Goal: Information Seeking & Learning: Find contact information

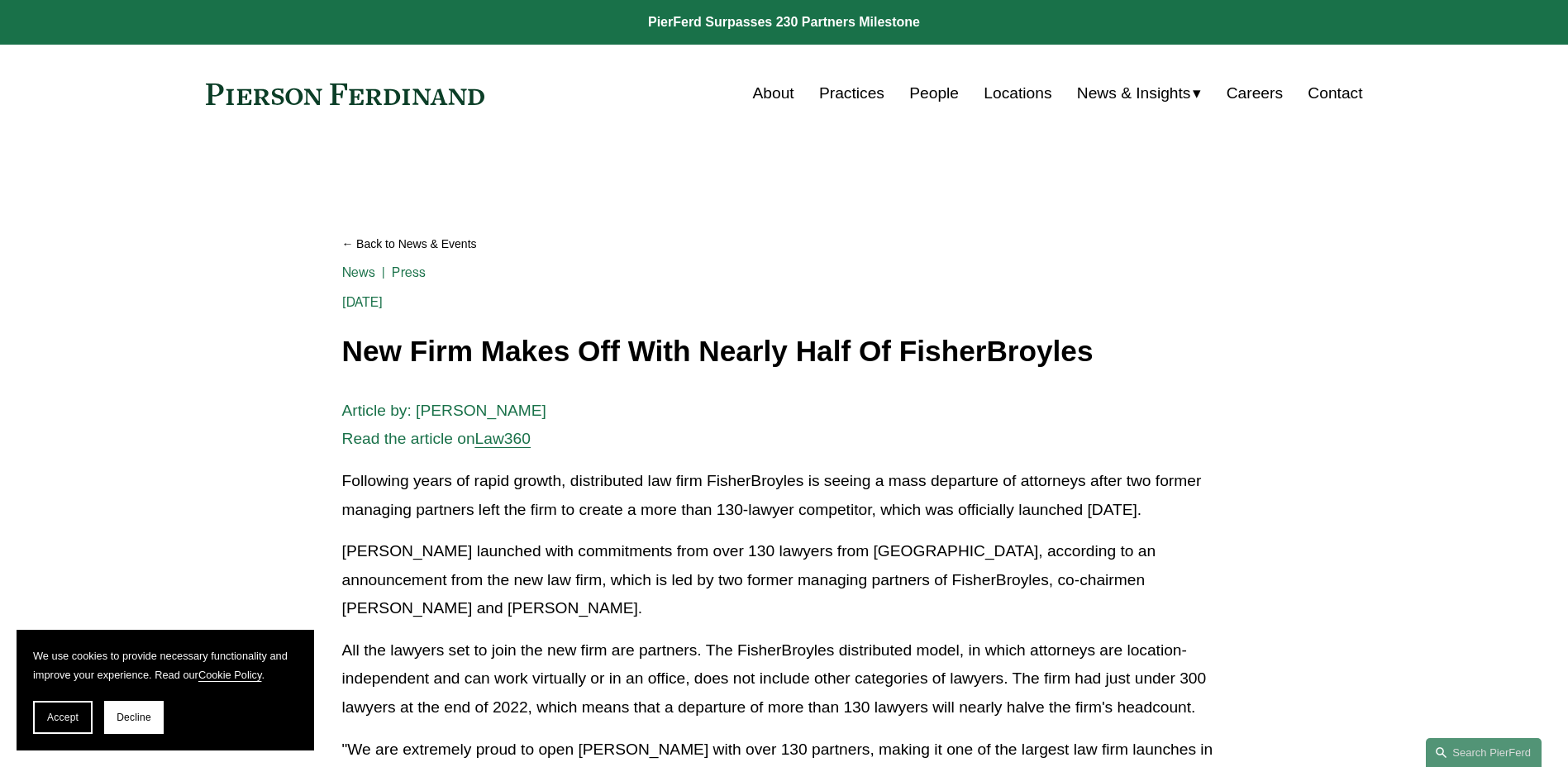
click at [857, 97] on link "Practices" at bounding box center [852, 94] width 65 height 31
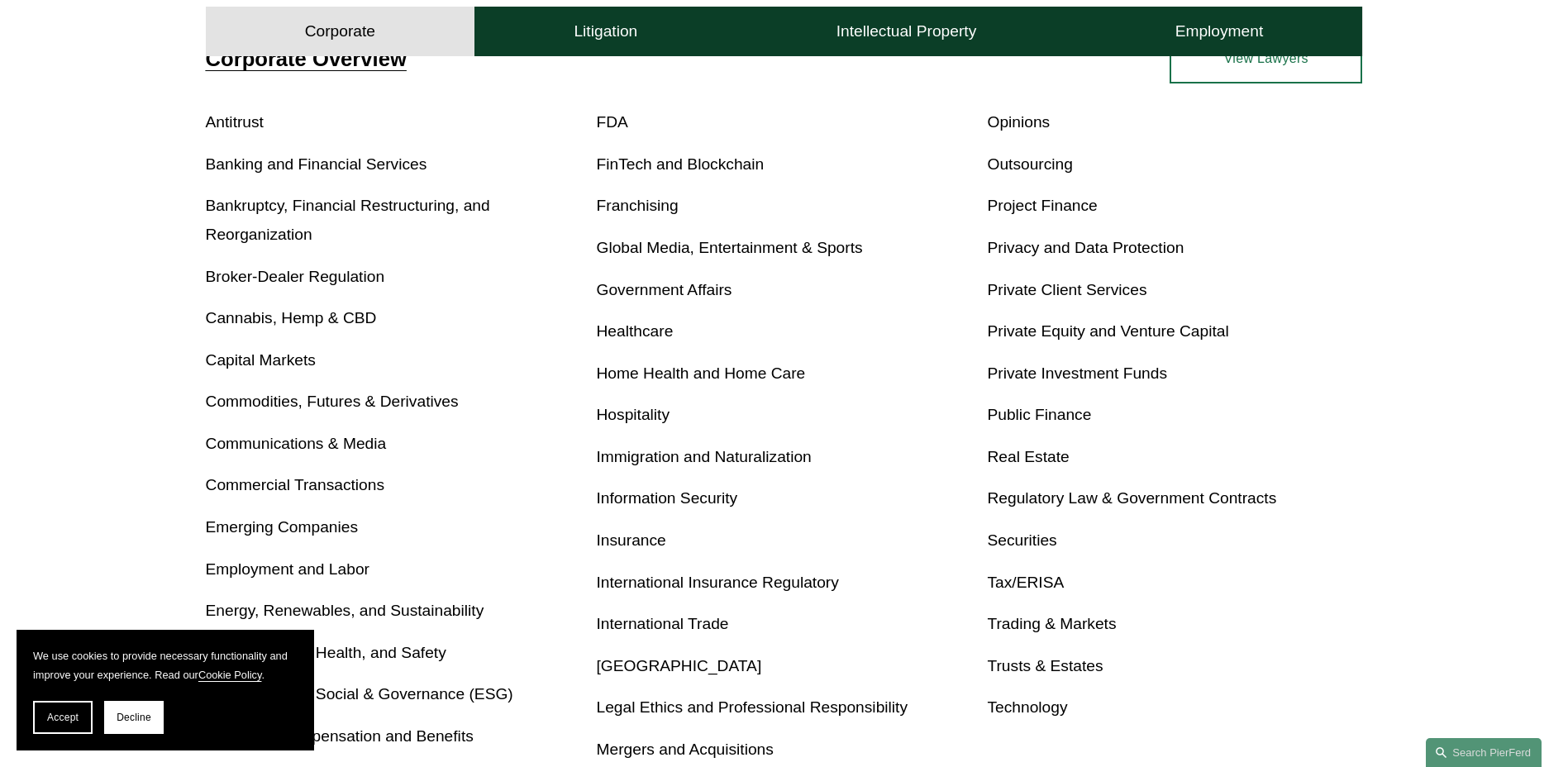
scroll to position [496, 0]
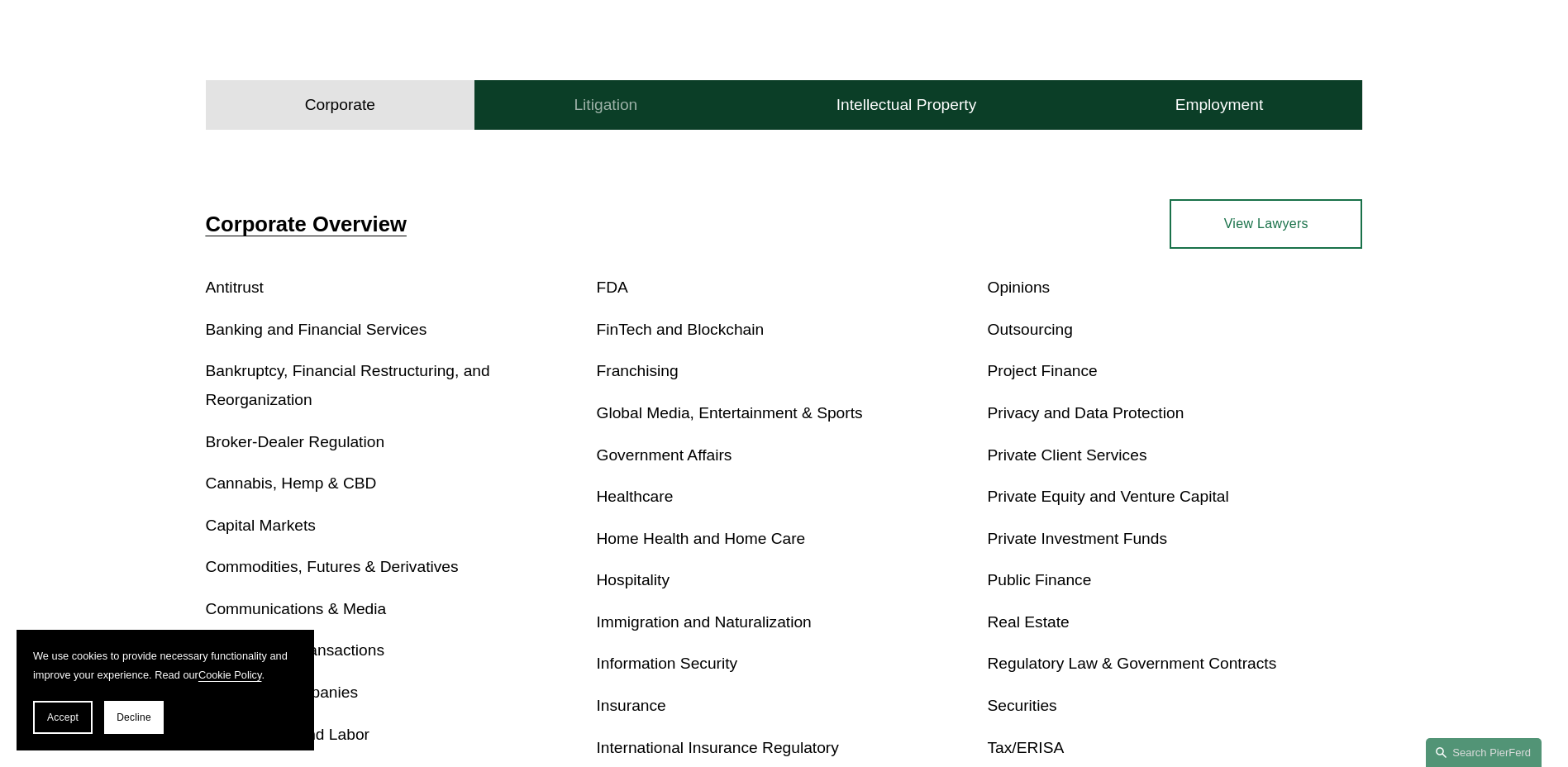
click at [639, 121] on button "Litigation" at bounding box center [605, 104] width 262 height 50
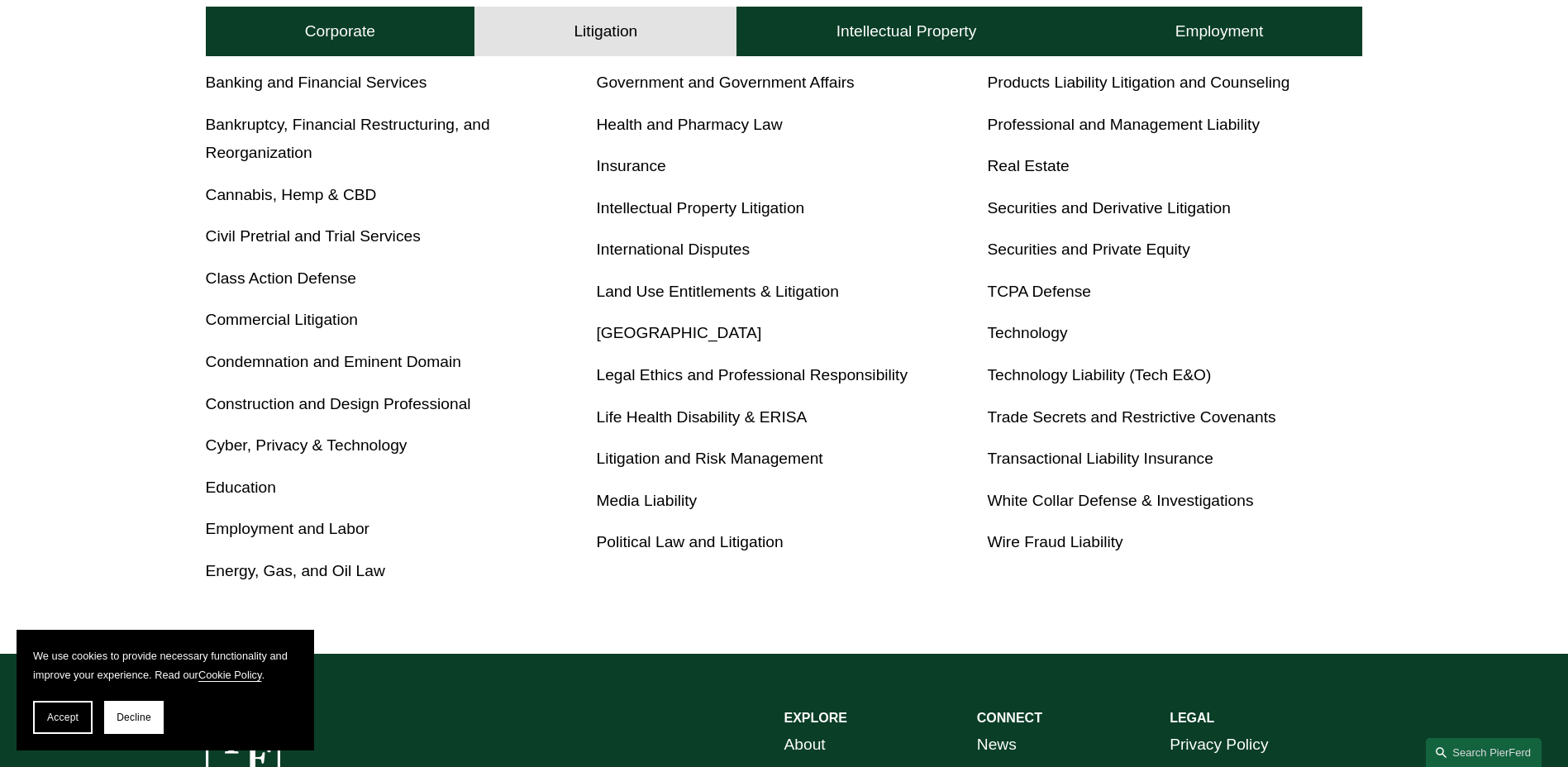
scroll to position [744, 0]
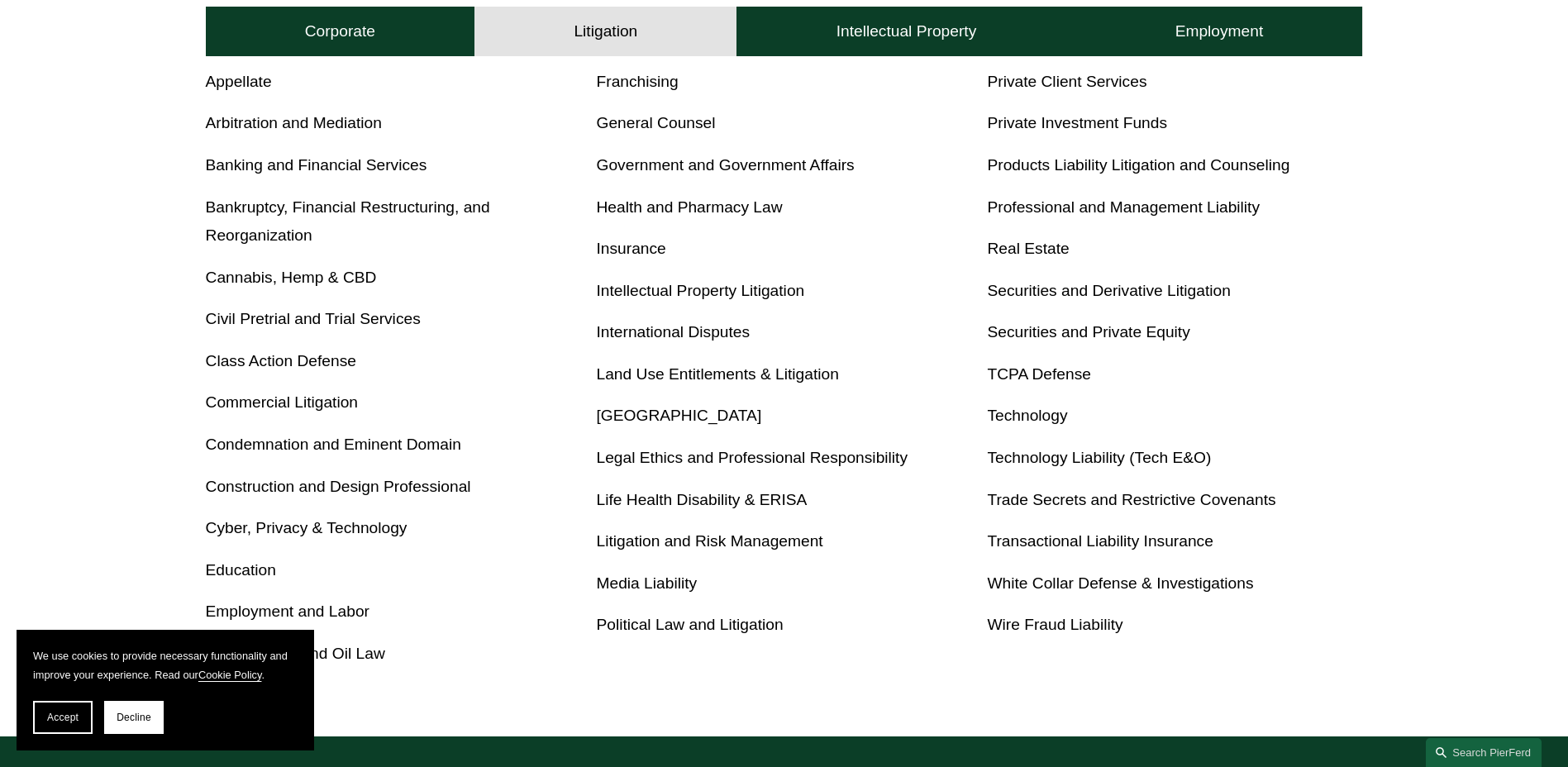
click at [1090, 209] on link "Professional and Management Liability" at bounding box center [1123, 207] width 273 height 18
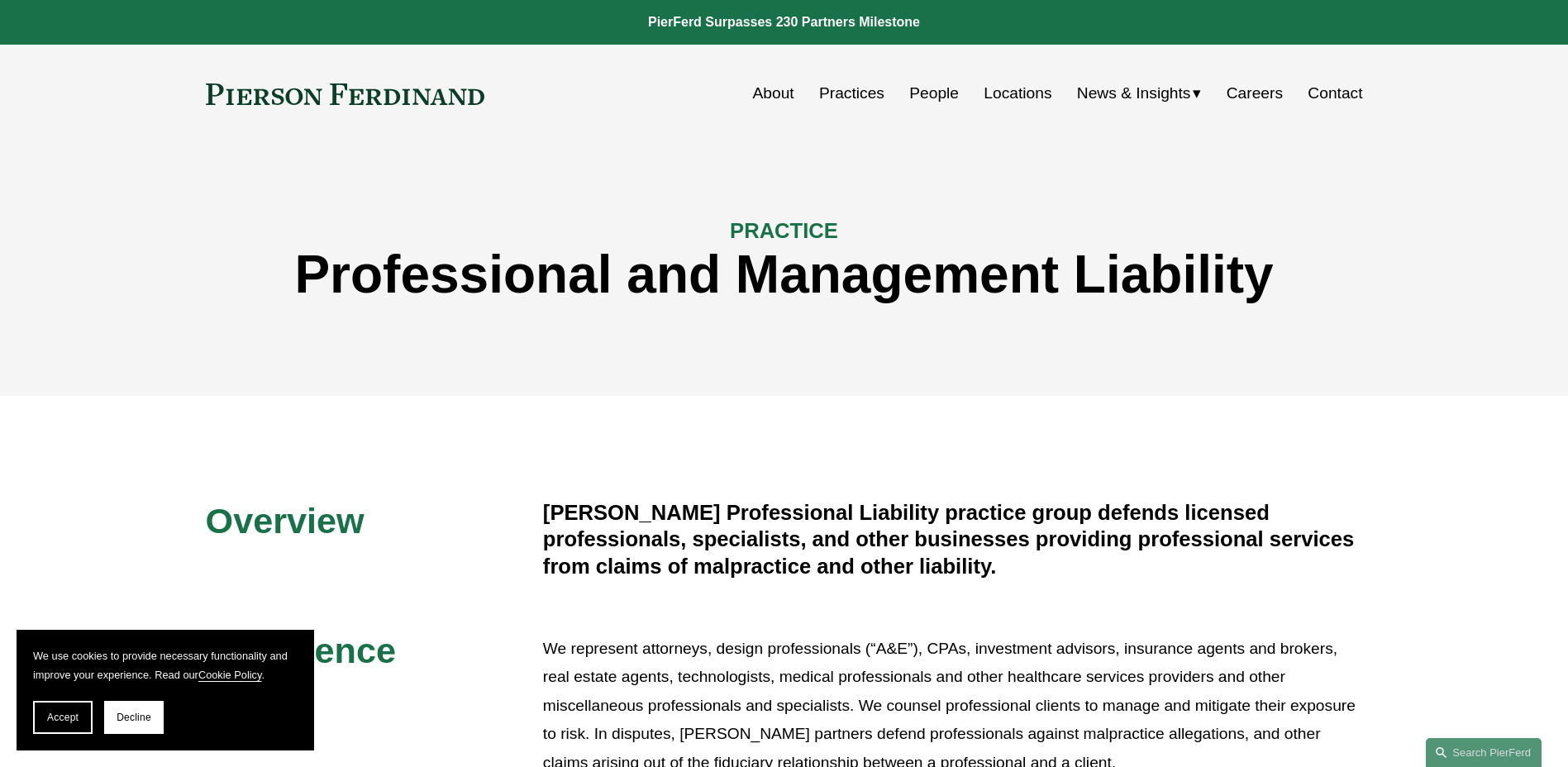
click at [911, 99] on link "People" at bounding box center [934, 94] width 50 height 31
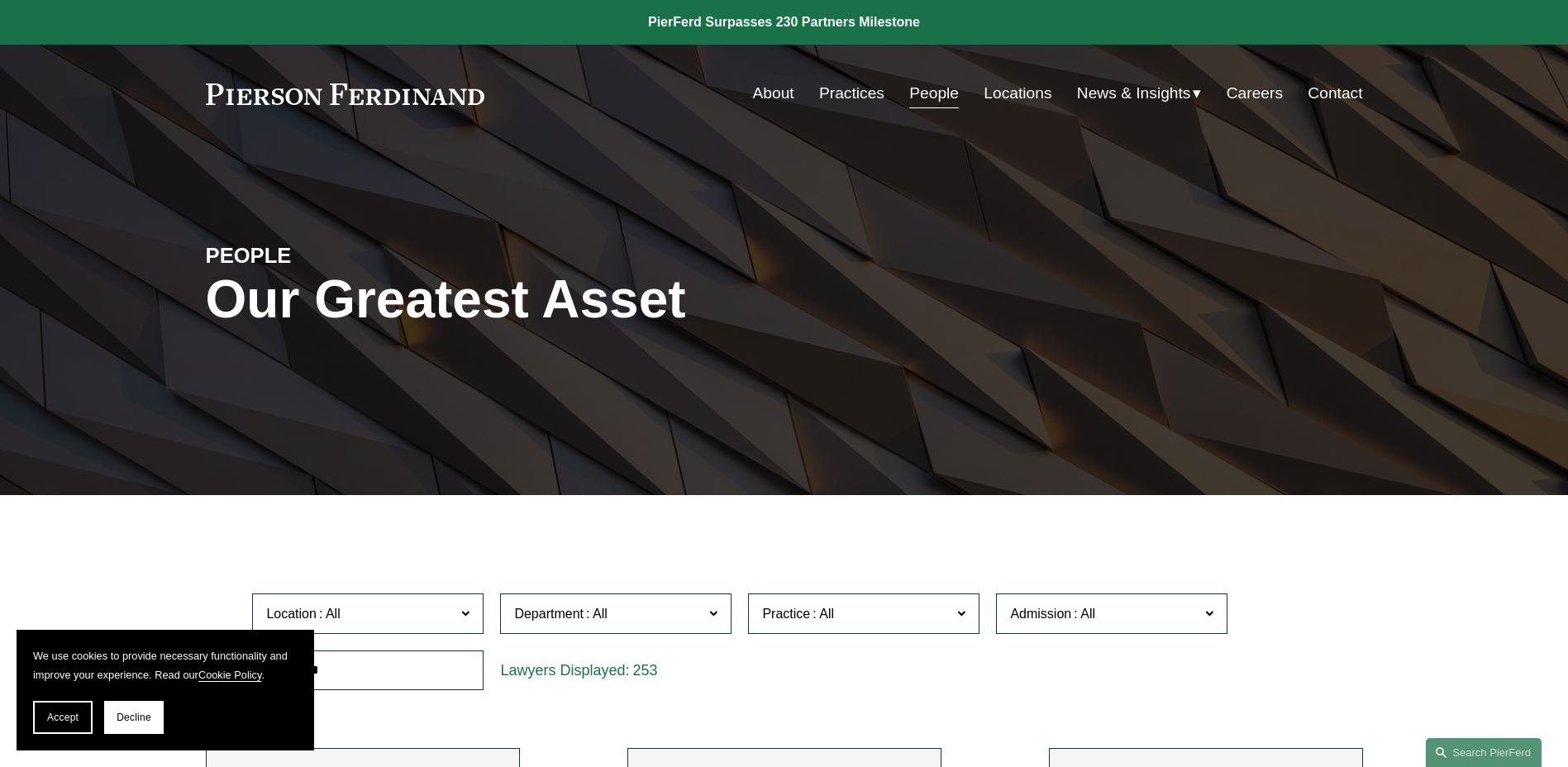
click at [1003, 99] on link "Locations" at bounding box center [1017, 94] width 67 height 31
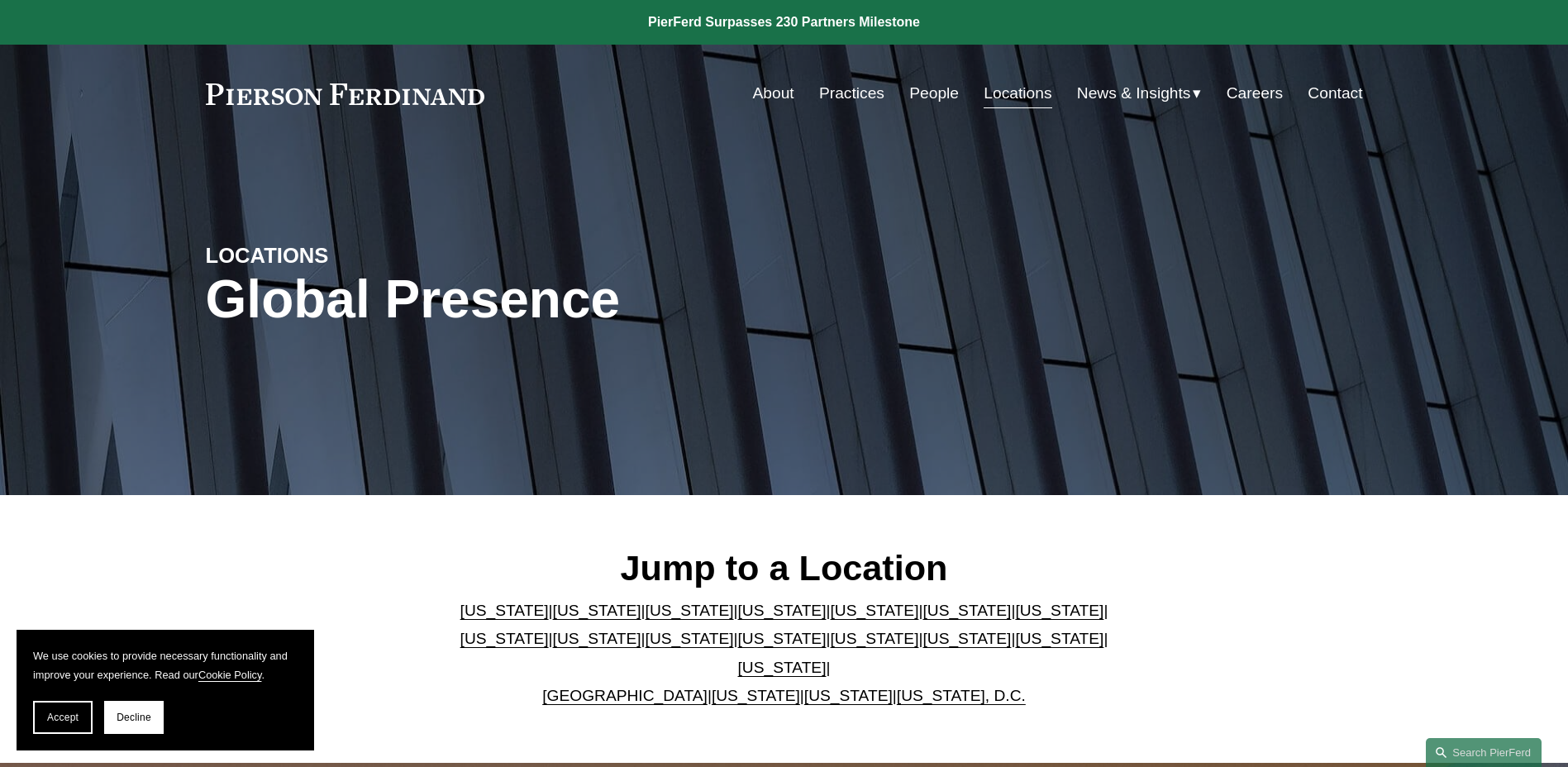
scroll to position [248, 0]
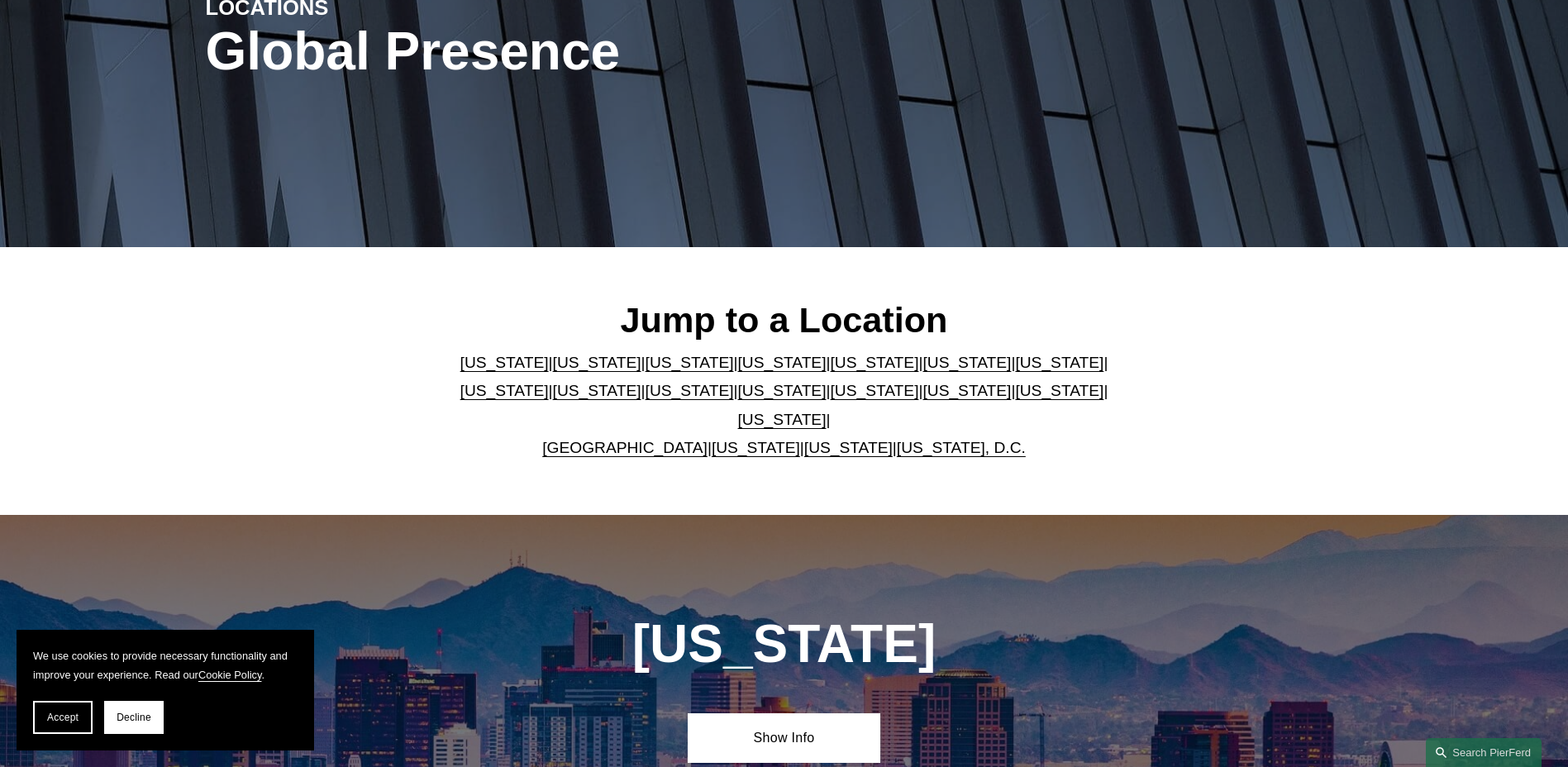
click at [1015, 395] on link "[US_STATE]" at bounding box center [1059, 390] width 89 height 18
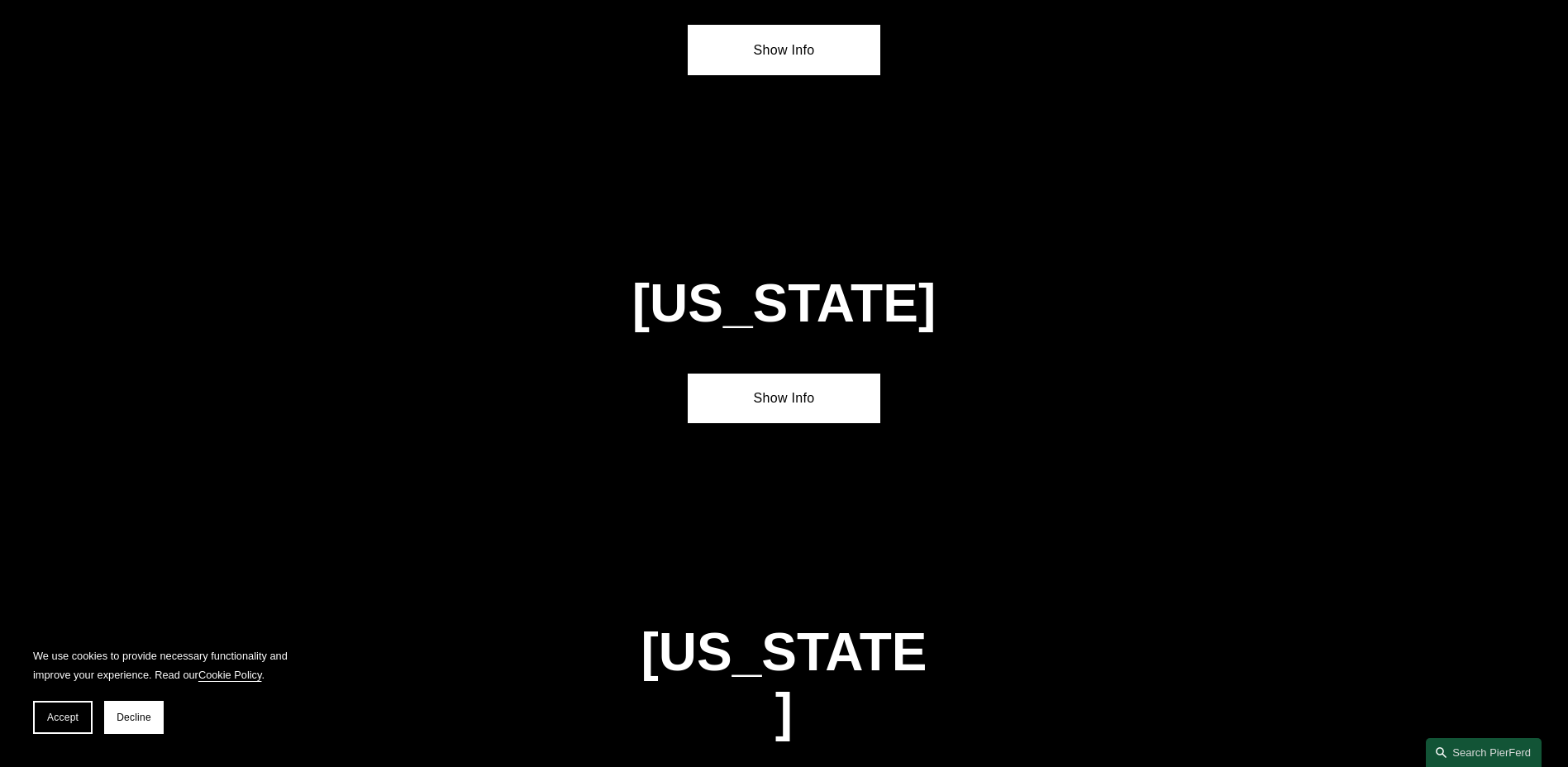
scroll to position [5277, 0]
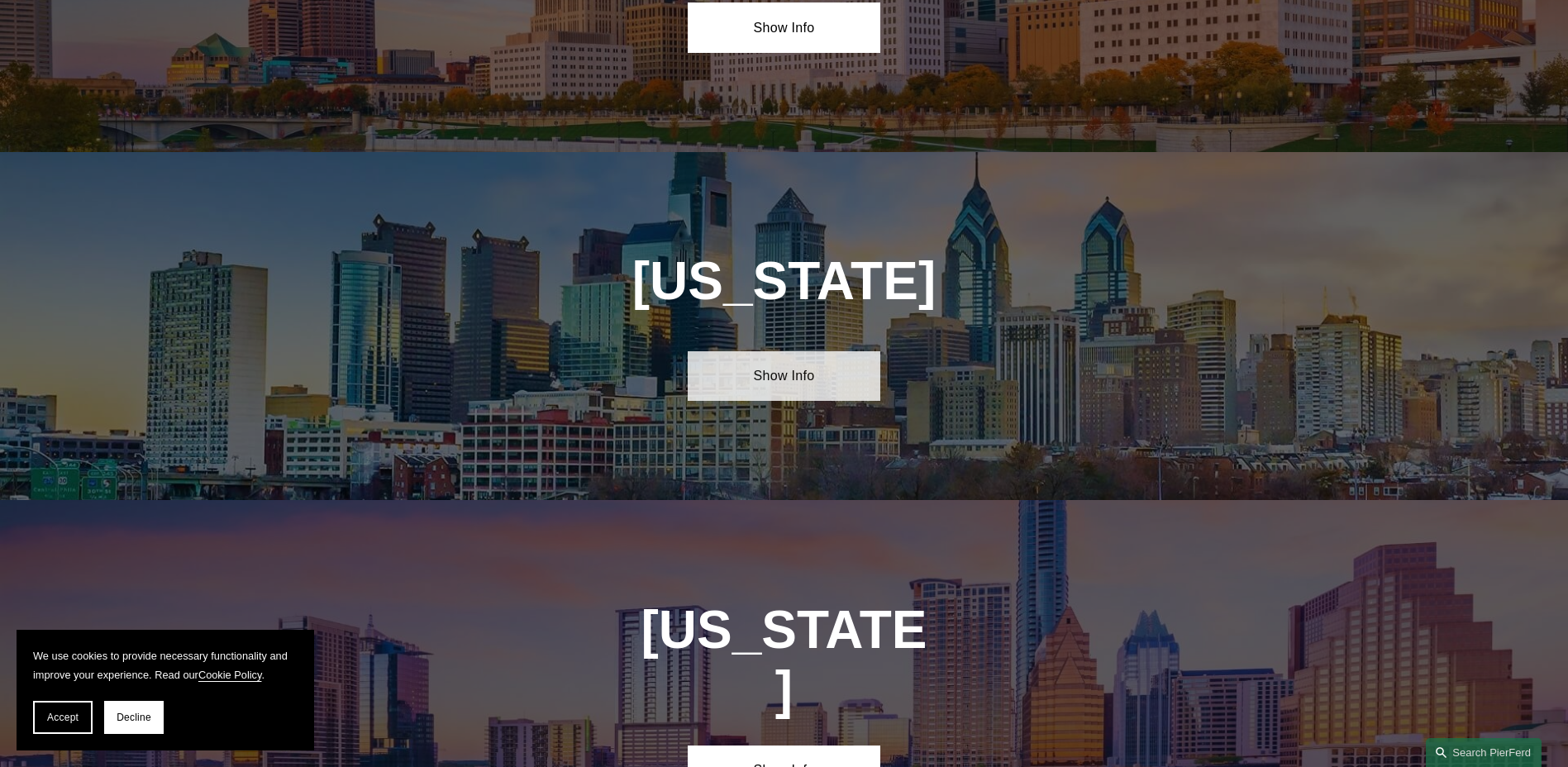
click at [822, 351] on link "Show Info" at bounding box center [784, 376] width 192 height 50
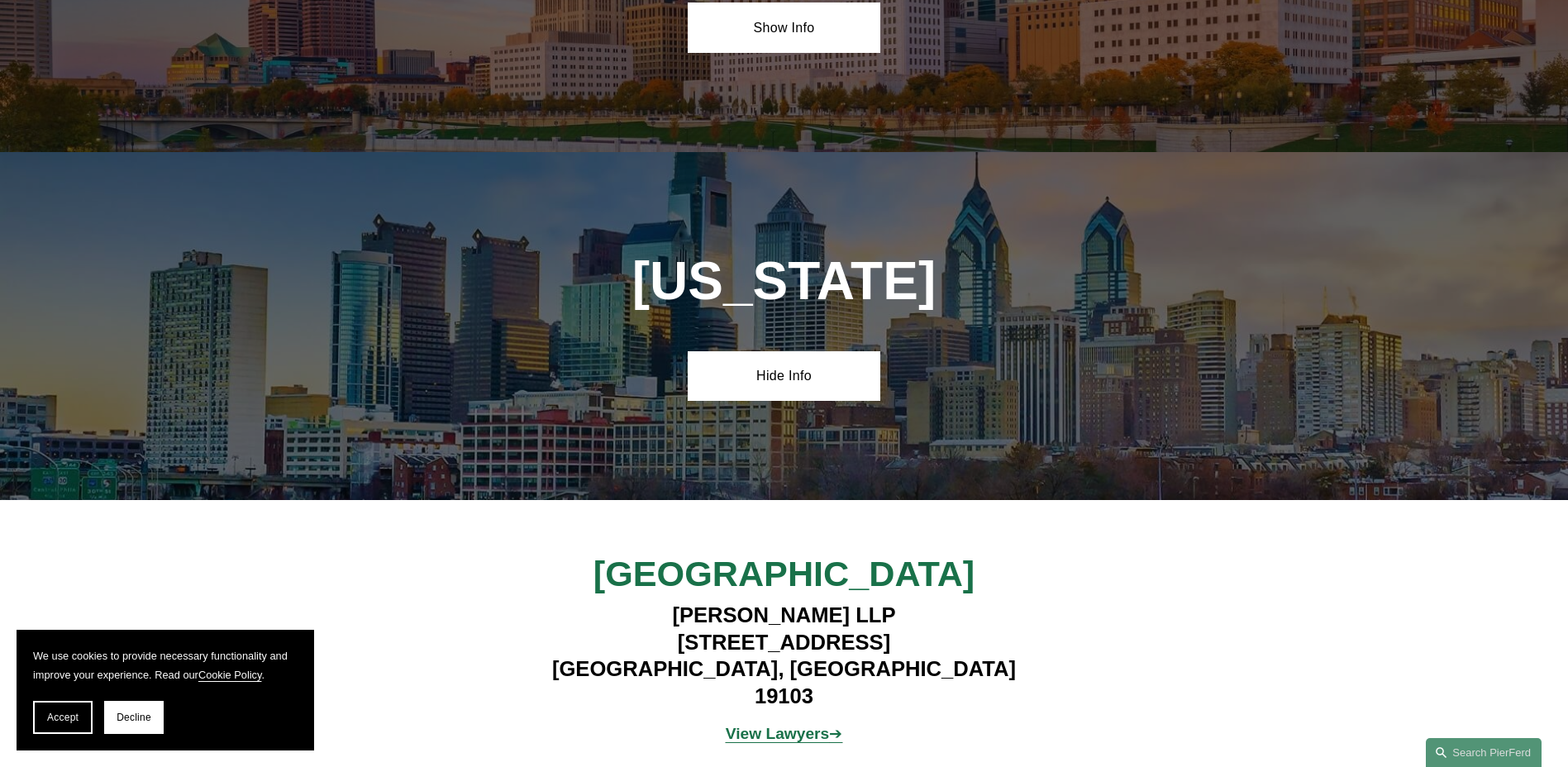
click at [817, 725] on strong "View Lawyers" at bounding box center [778, 734] width 104 height 18
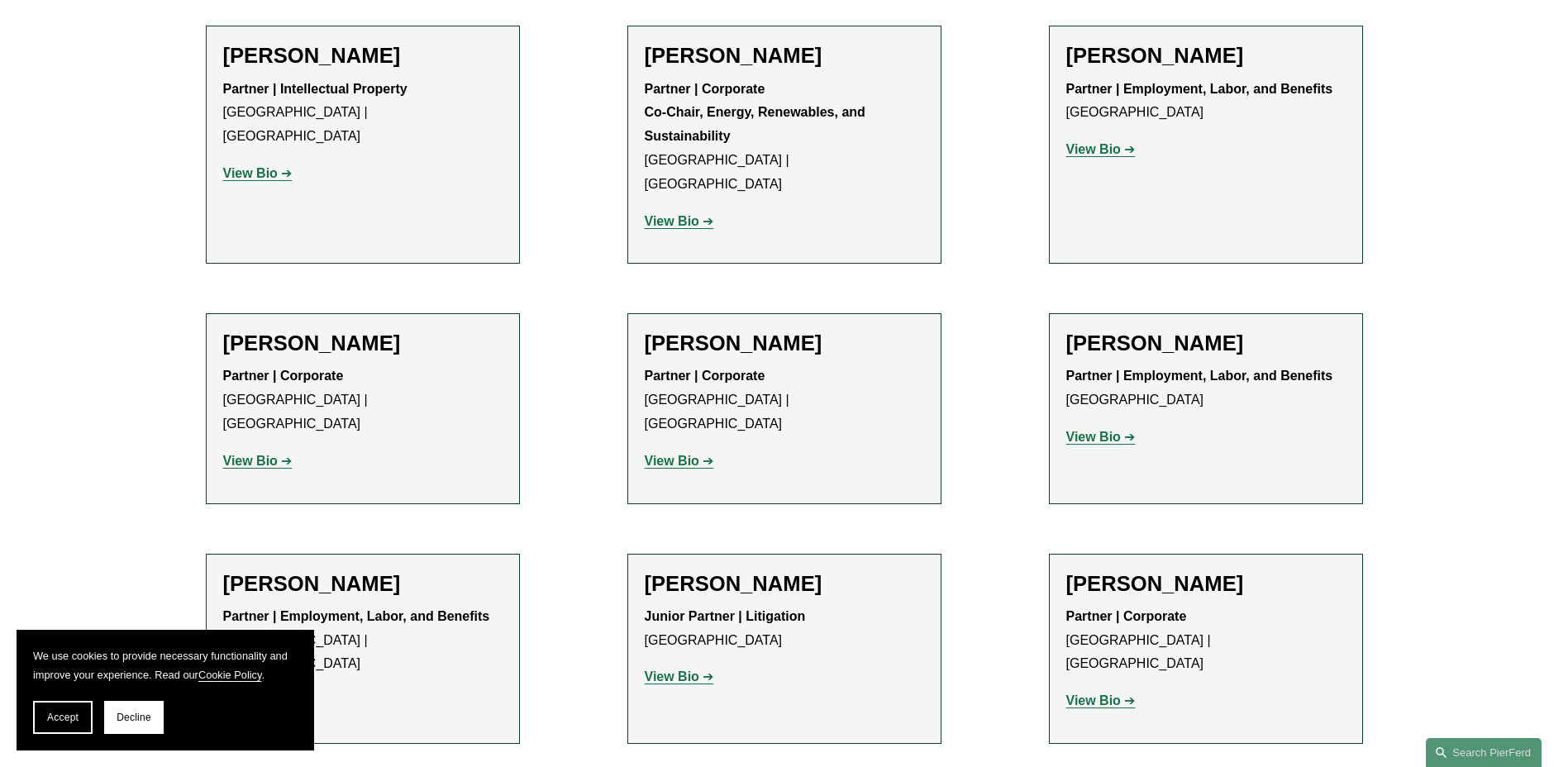
scroll to position [2480, 0]
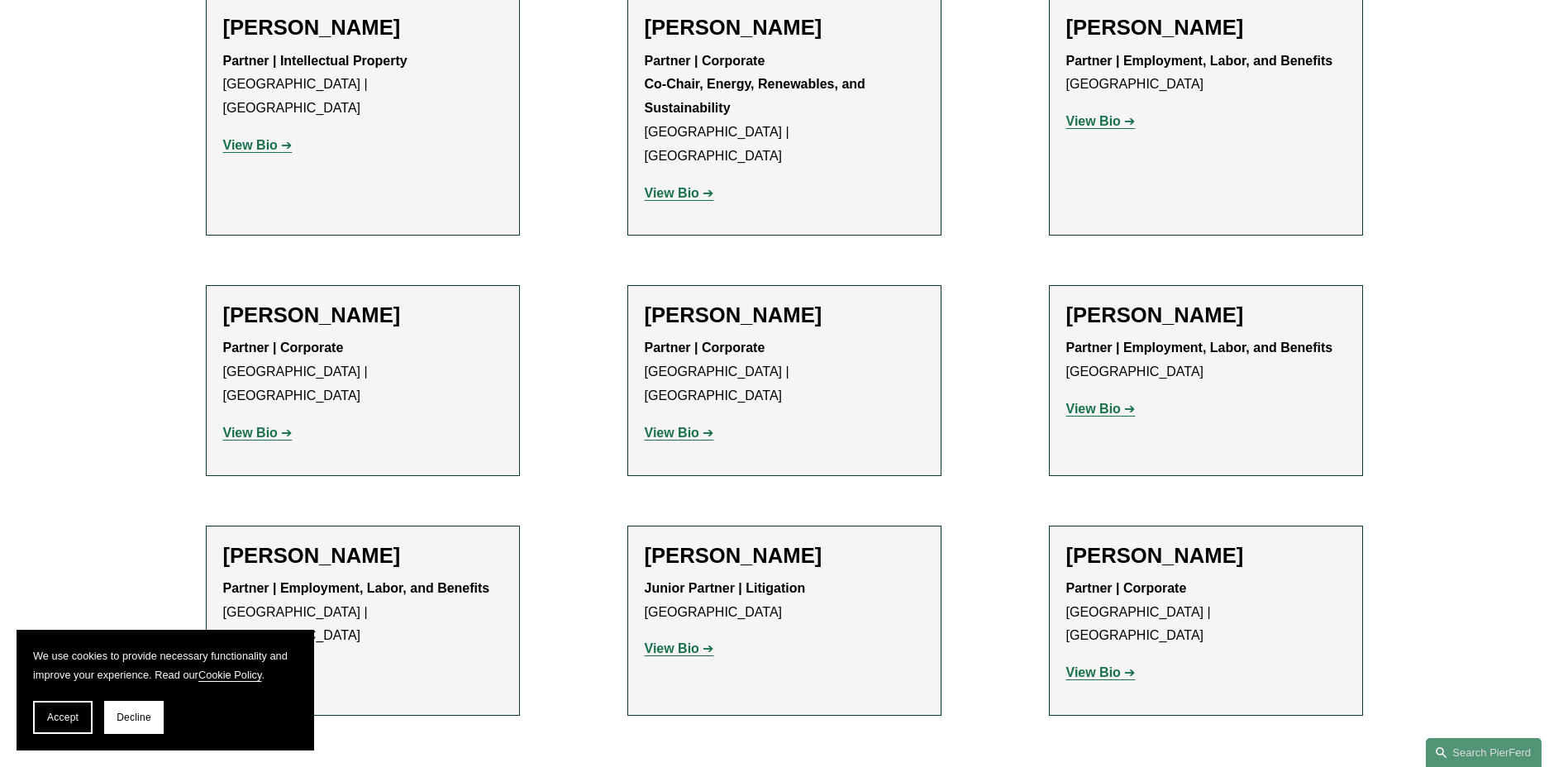
click at [692, 641] on strong "View Bio" at bounding box center [672, 648] width 55 height 14
